Goal: Communication & Community: Answer question/provide support

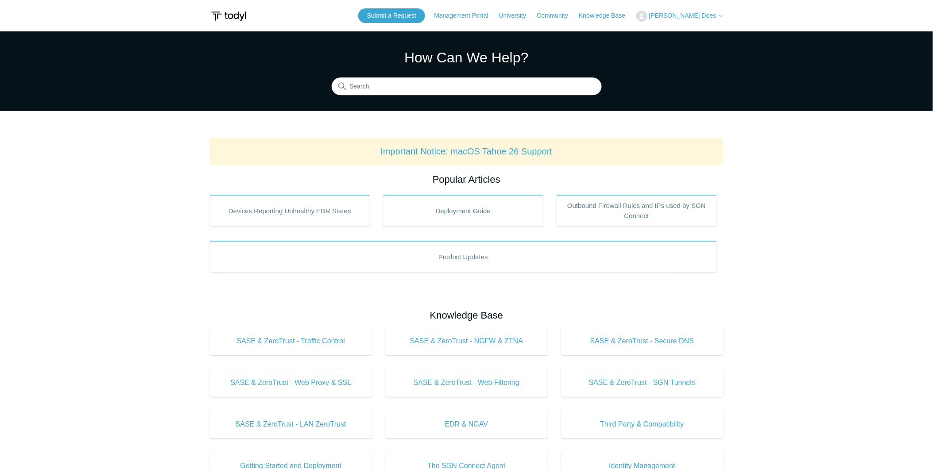
click at [710, 15] on span "[PERSON_NAME] Does" at bounding box center [682, 15] width 67 height 7
click at [719, 37] on link "My Support Requests" at bounding box center [680, 34] width 86 height 15
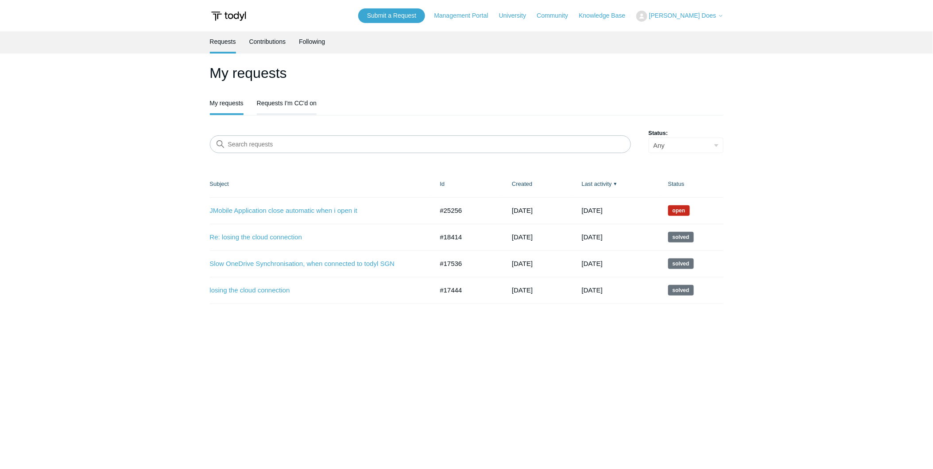
click at [294, 107] on link "Requests I'm CC'd on" at bounding box center [287, 102] width 60 height 19
click at [303, 100] on link "Requests I'm CC'd on" at bounding box center [287, 102] width 60 height 19
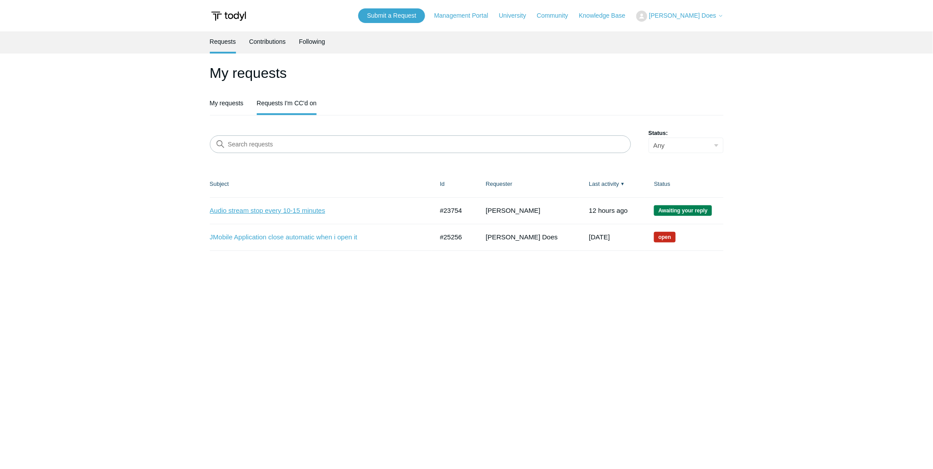
click at [286, 209] on link "Audio stream stop every 10-15 minutes" at bounding box center [315, 211] width 210 height 10
click at [290, 206] on link "Audio stream stop every 10-15 minutes" at bounding box center [315, 211] width 210 height 10
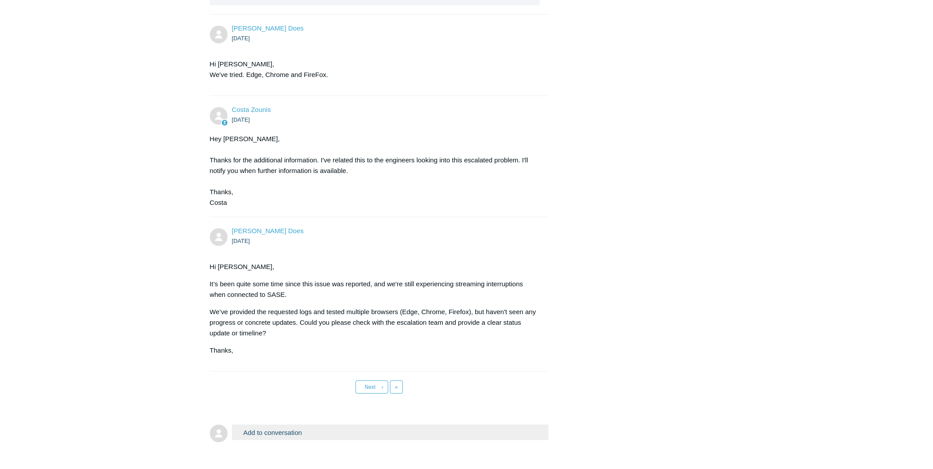
scroll to position [3724, 0]
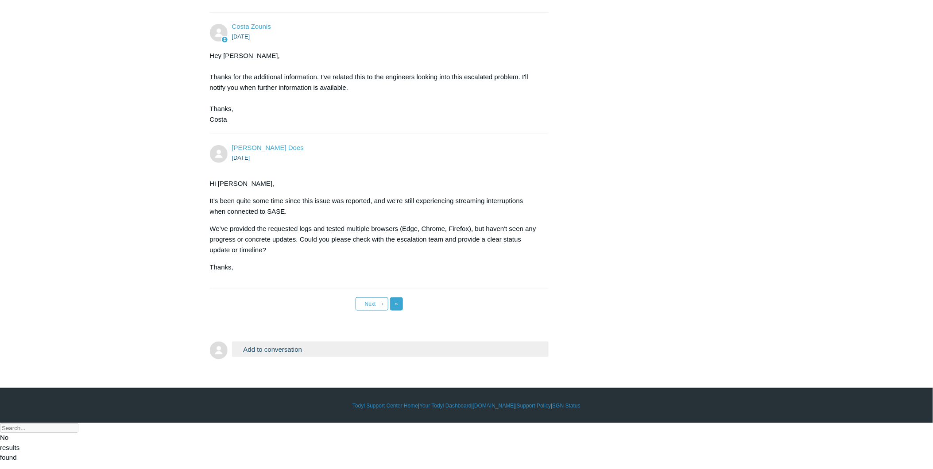
click at [398, 307] on span "»" at bounding box center [396, 304] width 3 height 6
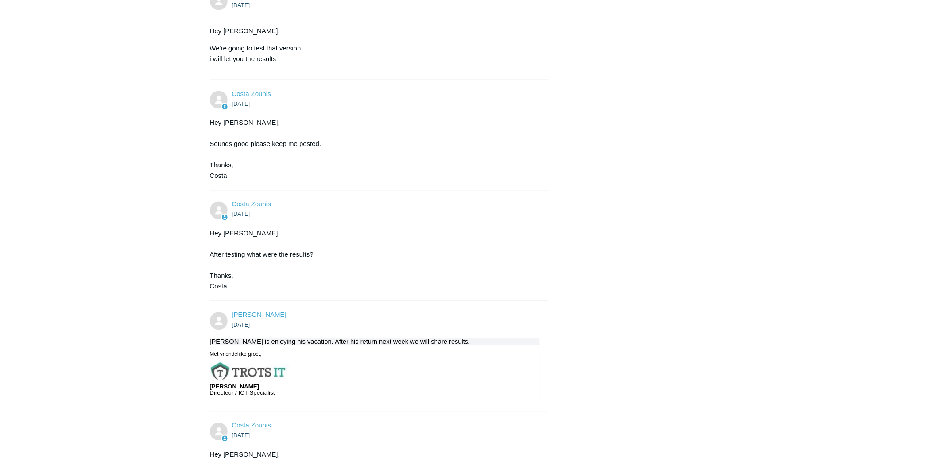
scroll to position [669, 0]
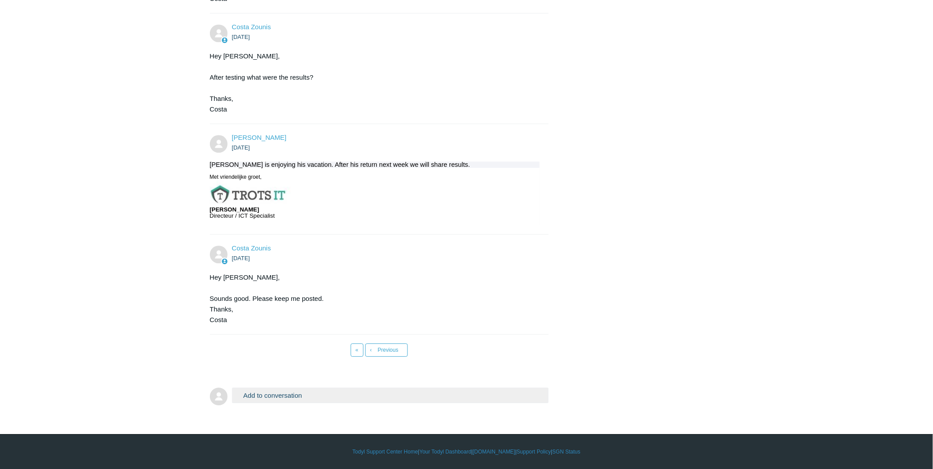
click at [281, 397] on button "Add to conversation" at bounding box center [390, 395] width 317 height 15
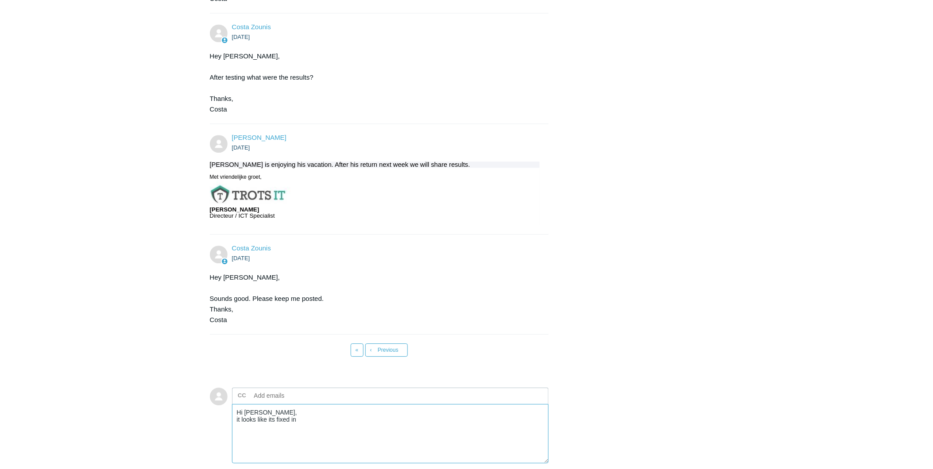
click at [324, 425] on textarea "Hi [PERSON_NAME], it looks like its fixed in" at bounding box center [390, 434] width 317 height 60
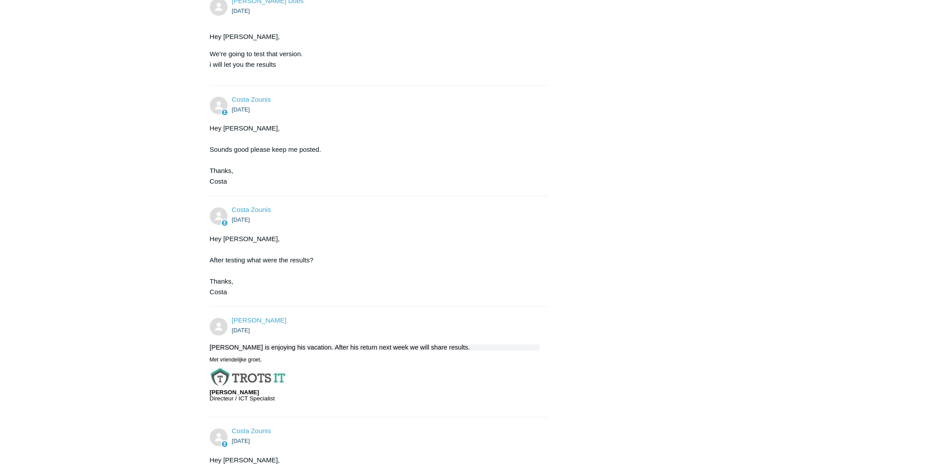
scroll to position [784, 0]
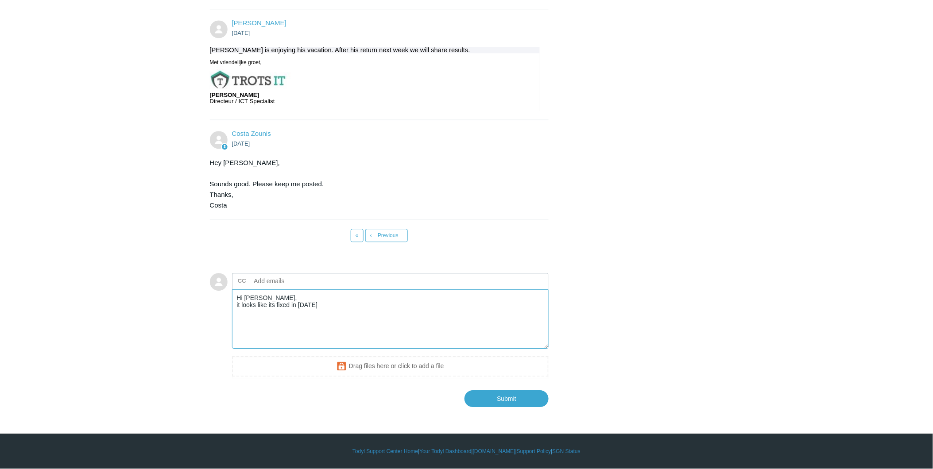
click at [309, 292] on textarea "Hi [PERSON_NAME], it looks like its fixed in [DATE]" at bounding box center [390, 320] width 317 height 60
click at [338, 318] on textarea "Hi [PERSON_NAME], it looks like its fixed in [DATE]" at bounding box center [390, 320] width 317 height 60
type textarea "Hi [PERSON_NAME], it looks like its fixed in [DATE]! so thanks for your support…"
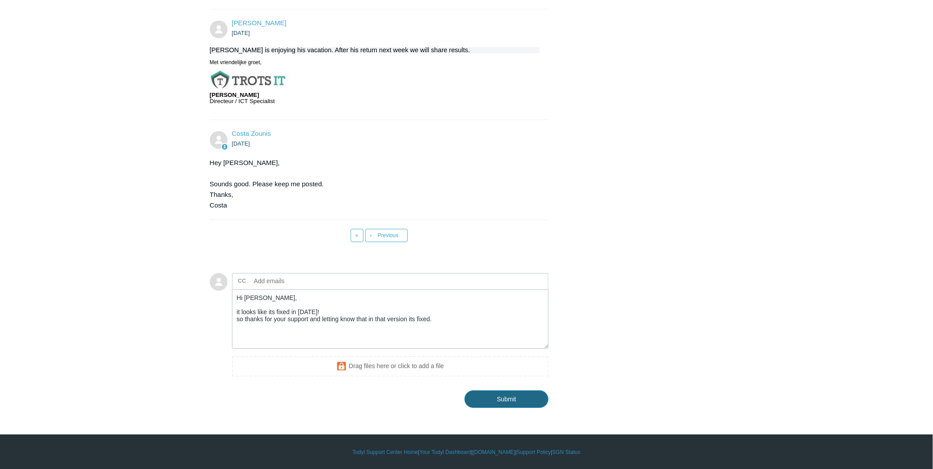
click at [519, 400] on input "Submit" at bounding box center [506, 399] width 84 height 18
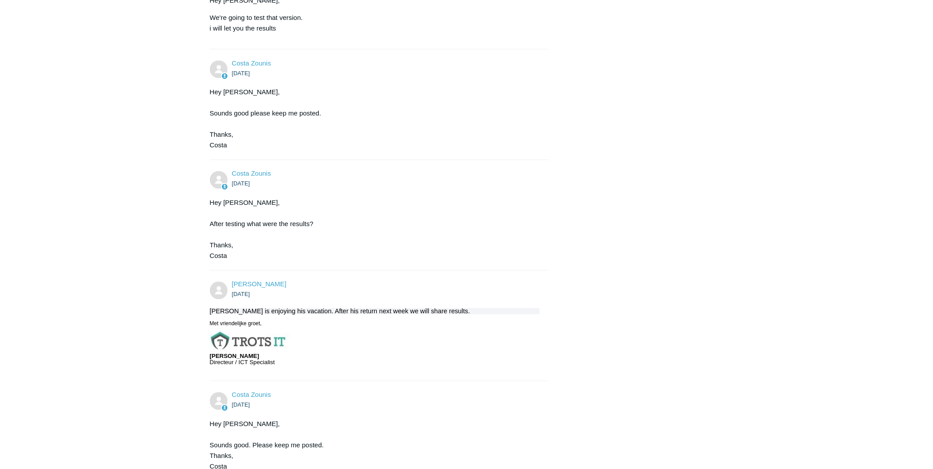
scroll to position [178, 0]
